Goal: Information Seeking & Learning: Learn about a topic

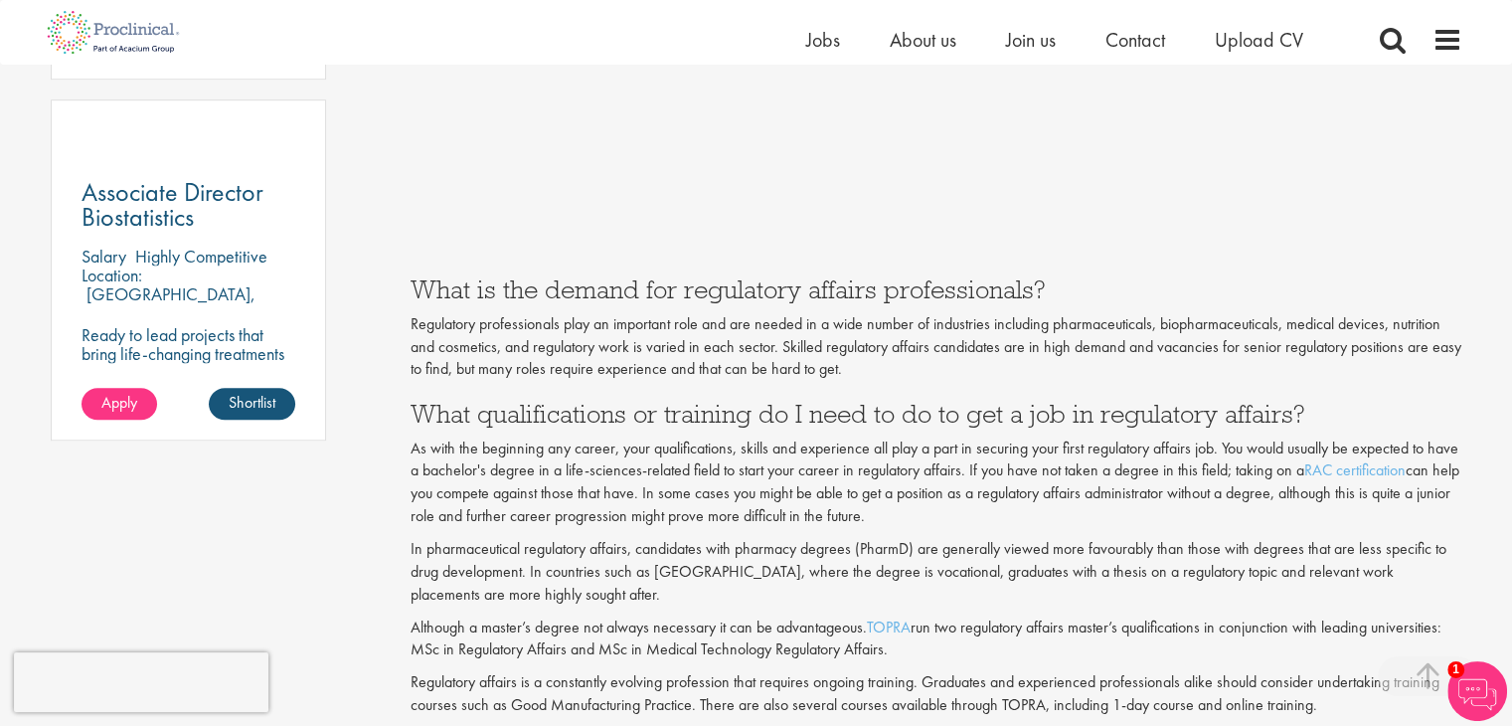
scroll to position [1491, 0]
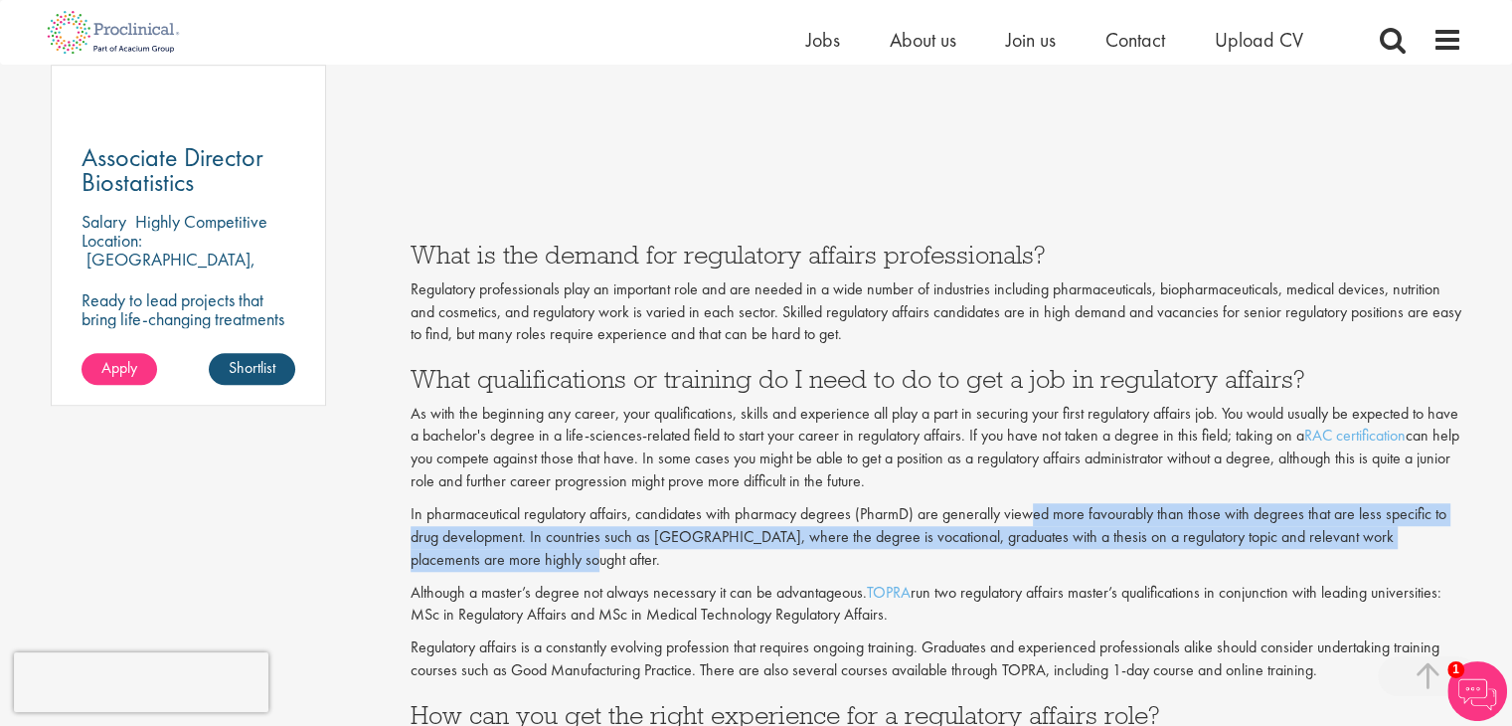
drag, startPoint x: 1034, startPoint y: 510, endPoint x: 1287, endPoint y: 551, distance: 256.7
click at [1287, 551] on p "In pharmaceutical regulatory affairs, candidates with pharmacy degrees (PharmD)…" at bounding box center [936, 537] width 1052 height 69
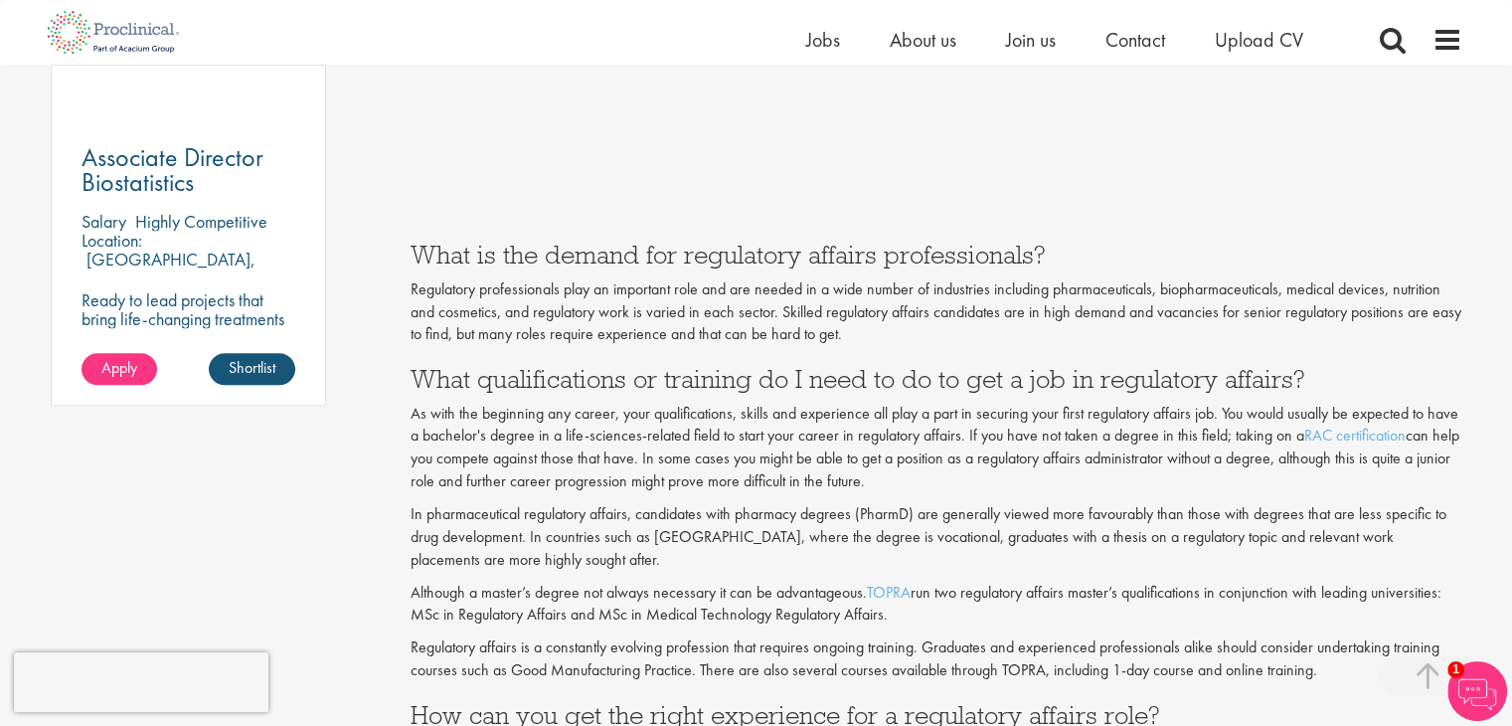
click at [609, 581] on p "Although a master’s degree not always necessary it can be advantageous. TOPRA r…" at bounding box center [936, 604] width 1052 height 46
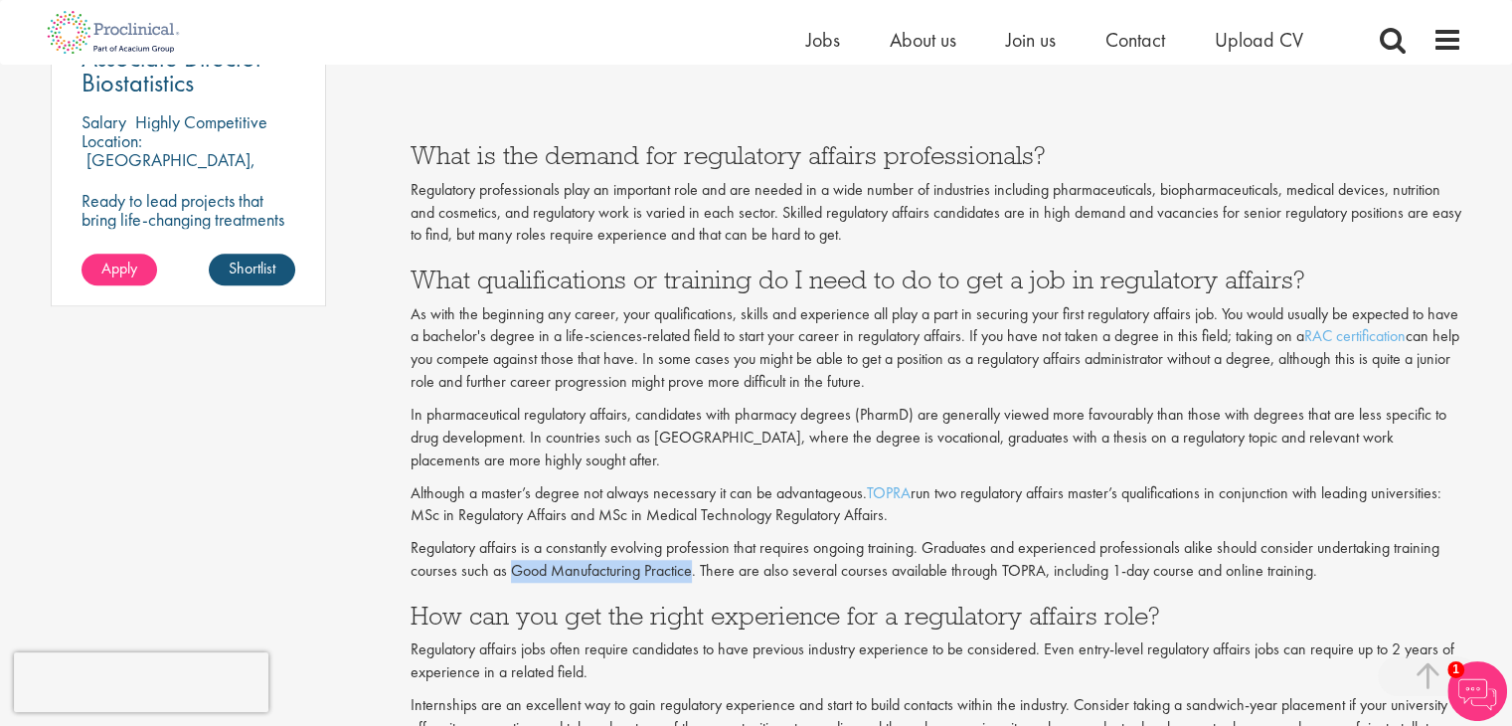
drag, startPoint x: 513, startPoint y: 572, endPoint x: 692, endPoint y: 572, distance: 178.9
click at [692, 572] on p "Regulatory affairs is a constantly evolving profession that requires ongoing tr…" at bounding box center [936, 560] width 1052 height 46
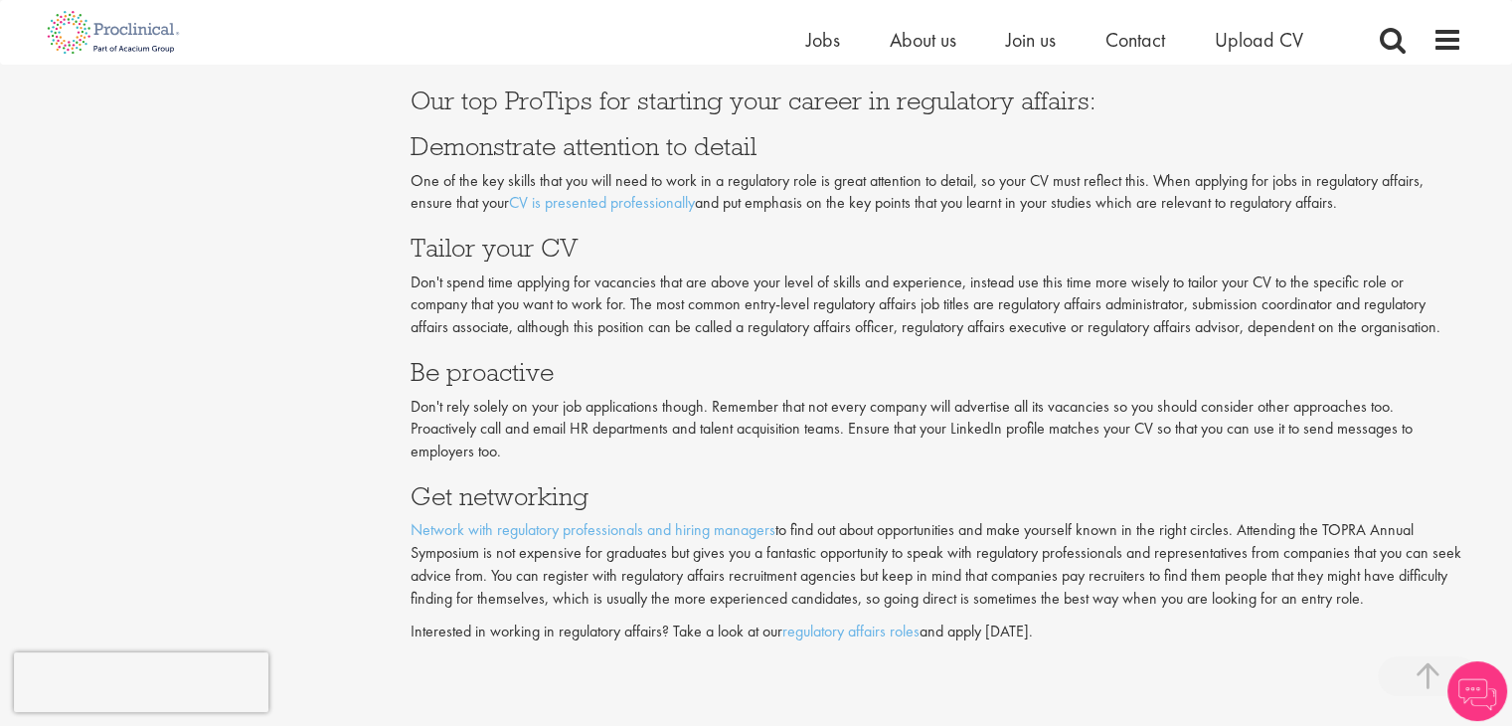
scroll to position [4150, 0]
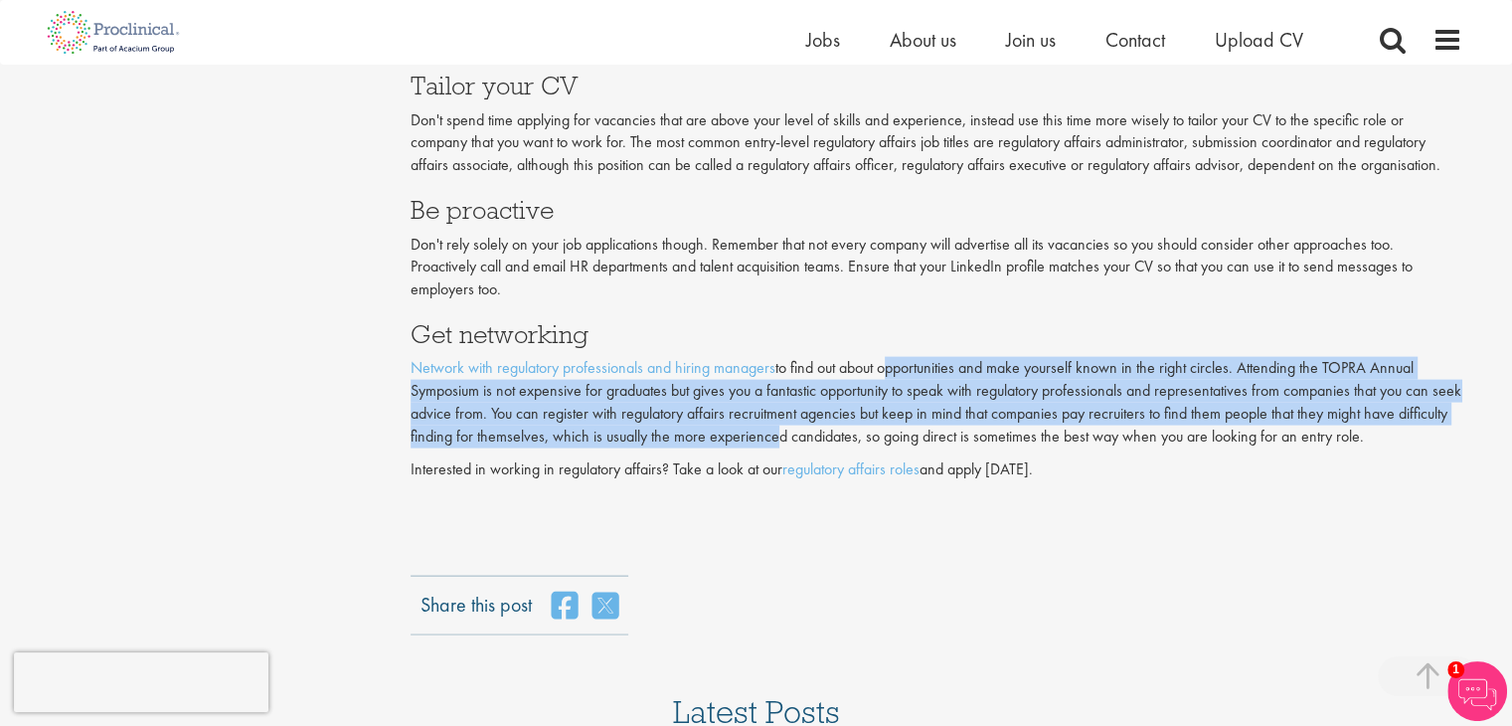
drag, startPoint x: 888, startPoint y: 364, endPoint x: 823, endPoint y: 434, distance: 95.7
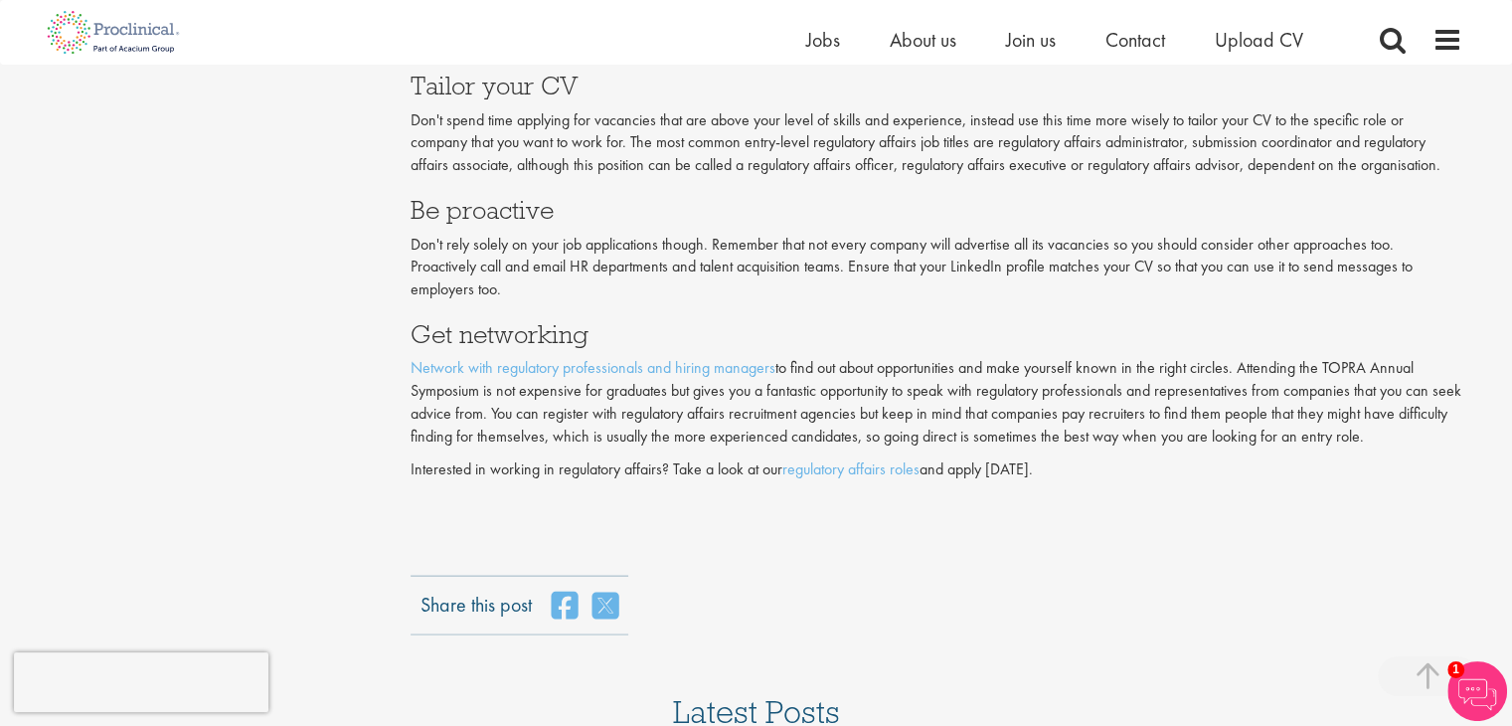
click at [703, 473] on p "Interested in working in regulatory affairs? Take a look at our regulatory affa…" at bounding box center [936, 469] width 1052 height 23
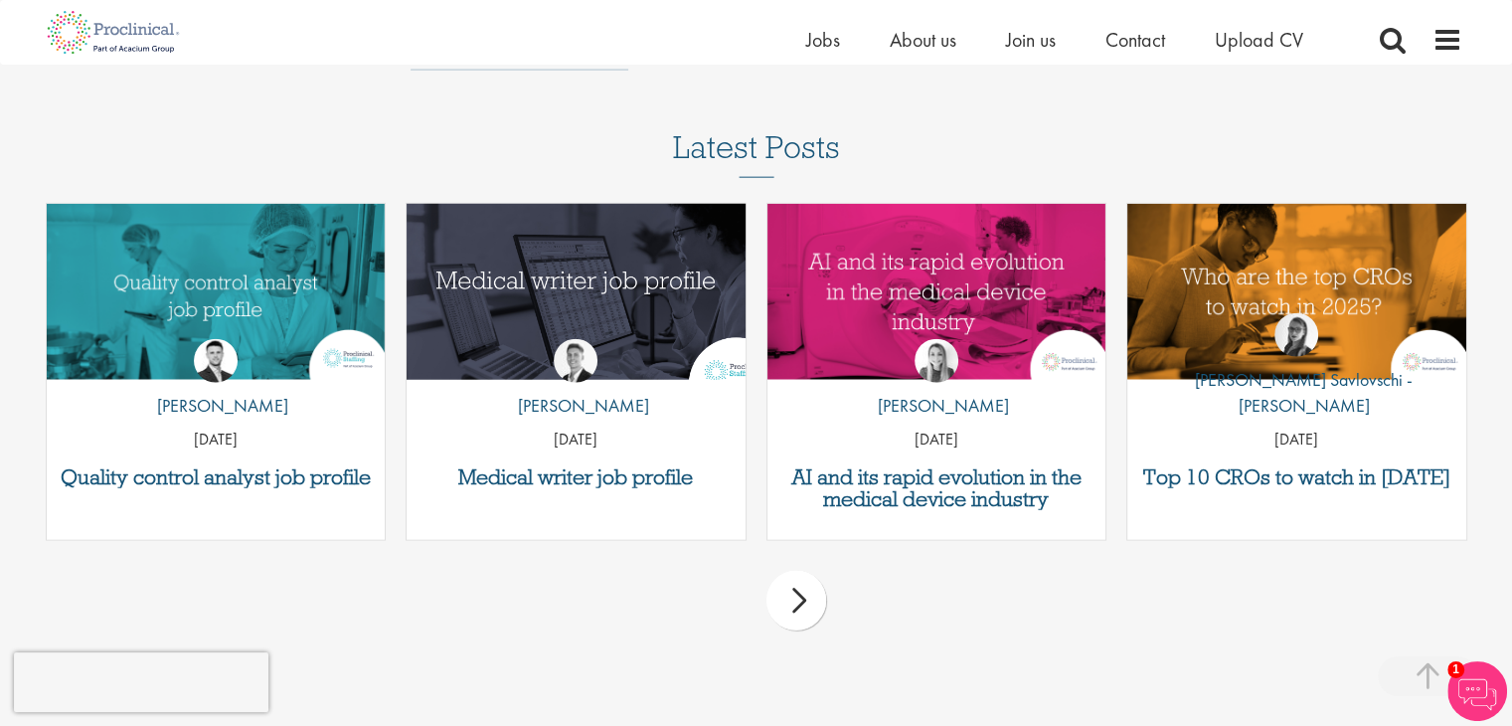
scroll to position [4746, 0]
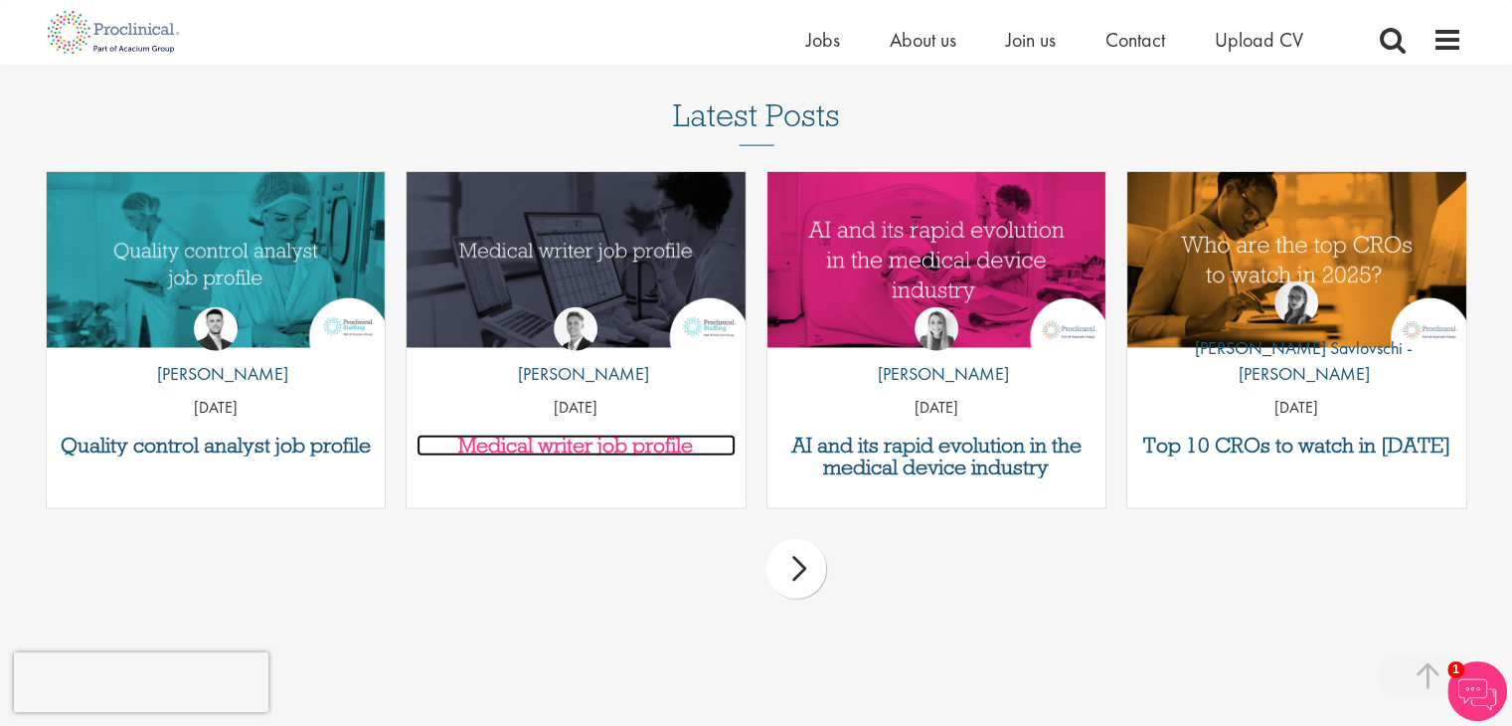
click at [517, 441] on h3 "Medical writer job profile" at bounding box center [575, 445] width 319 height 22
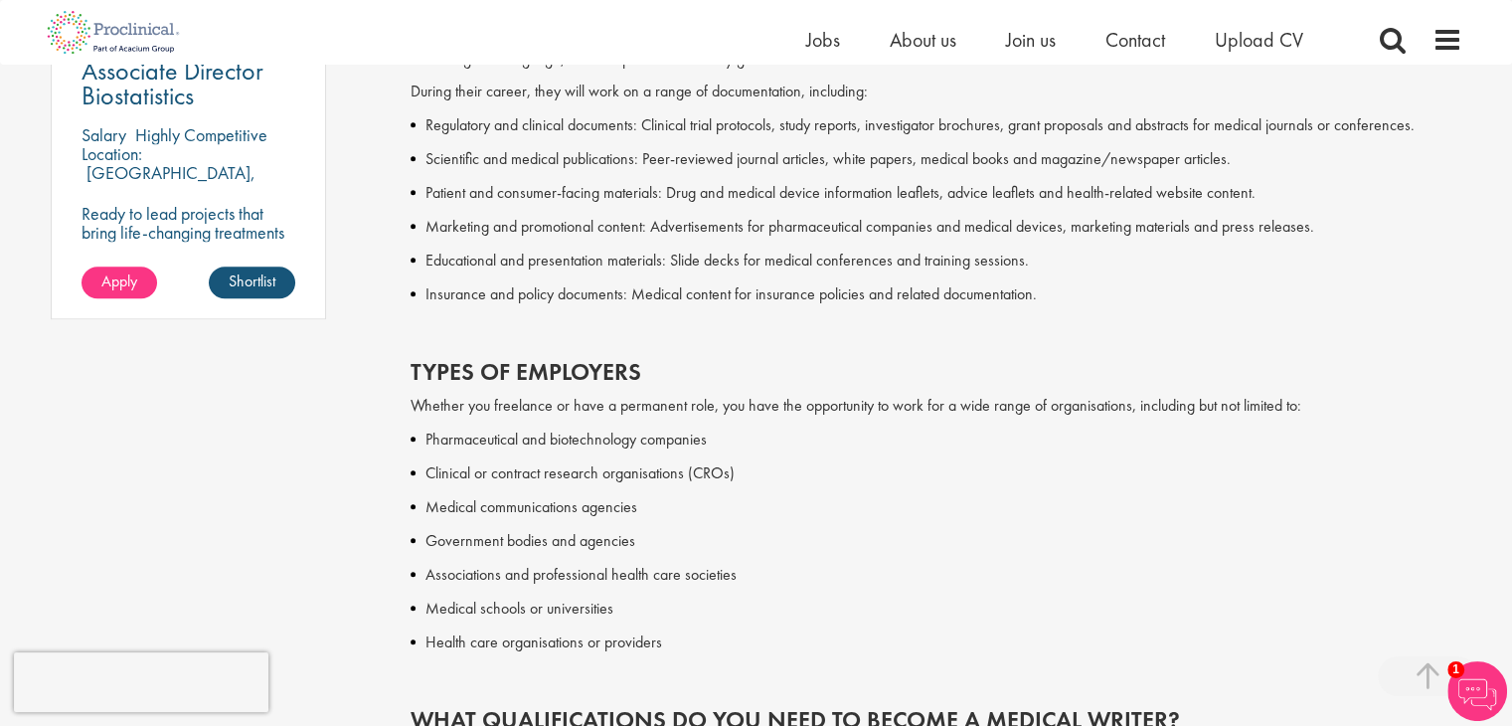
scroll to position [1590, 0]
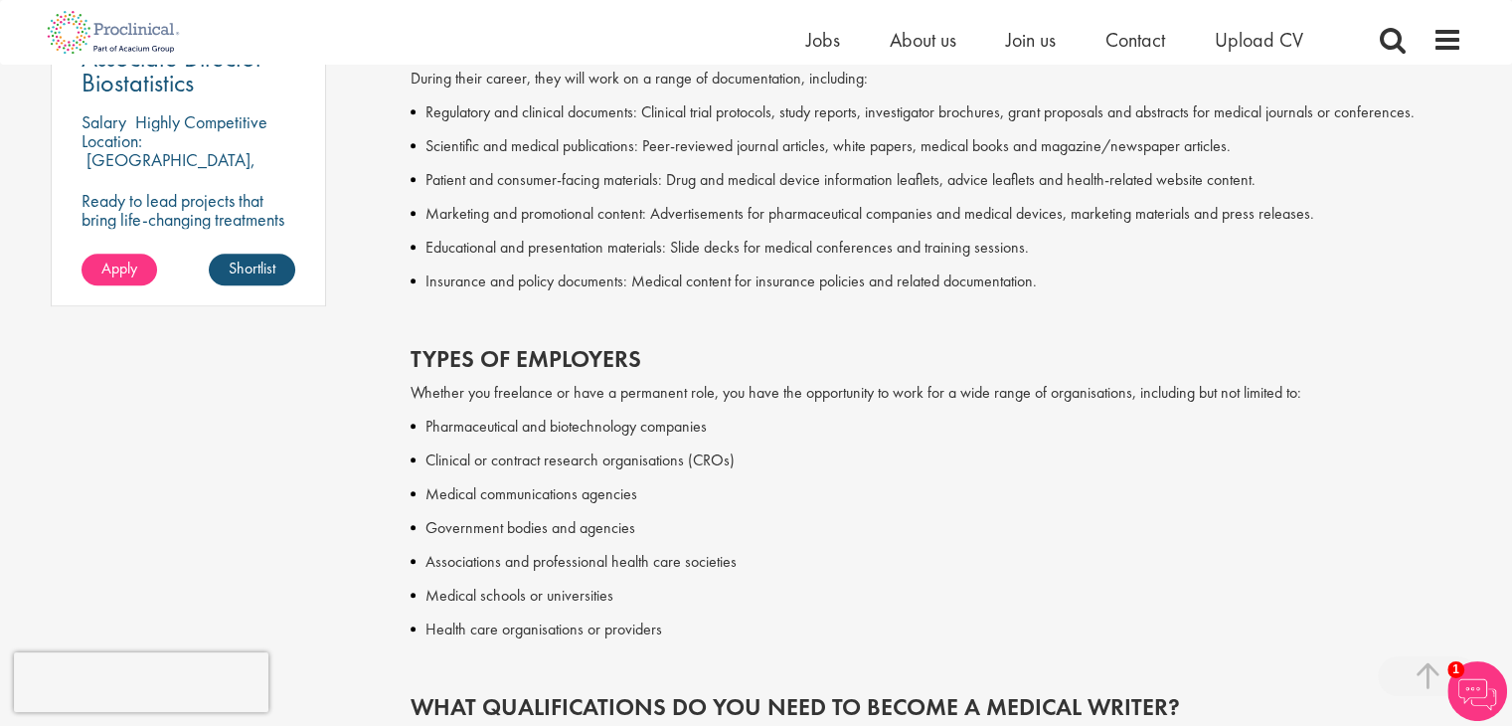
drag, startPoint x: 425, startPoint y: 460, endPoint x: 691, endPoint y: 468, distance: 265.5
click at [751, 452] on p "Clinical or contract research organisations (CROs)" at bounding box center [943, 460] width 1037 height 24
